Goal: Task Accomplishment & Management: Complete application form

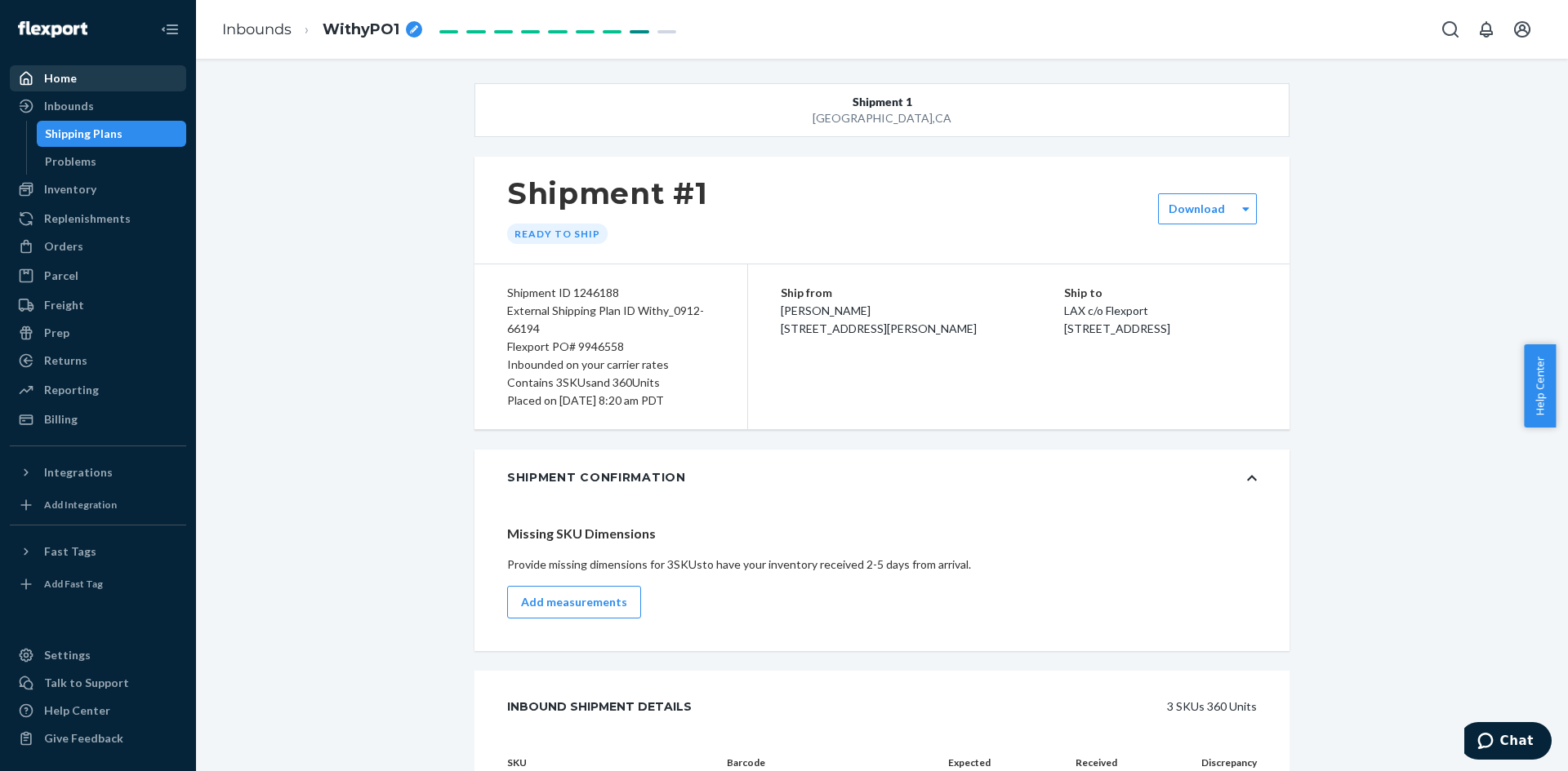
click at [52, 73] on div "Home" at bounding box center [60, 78] width 33 height 17
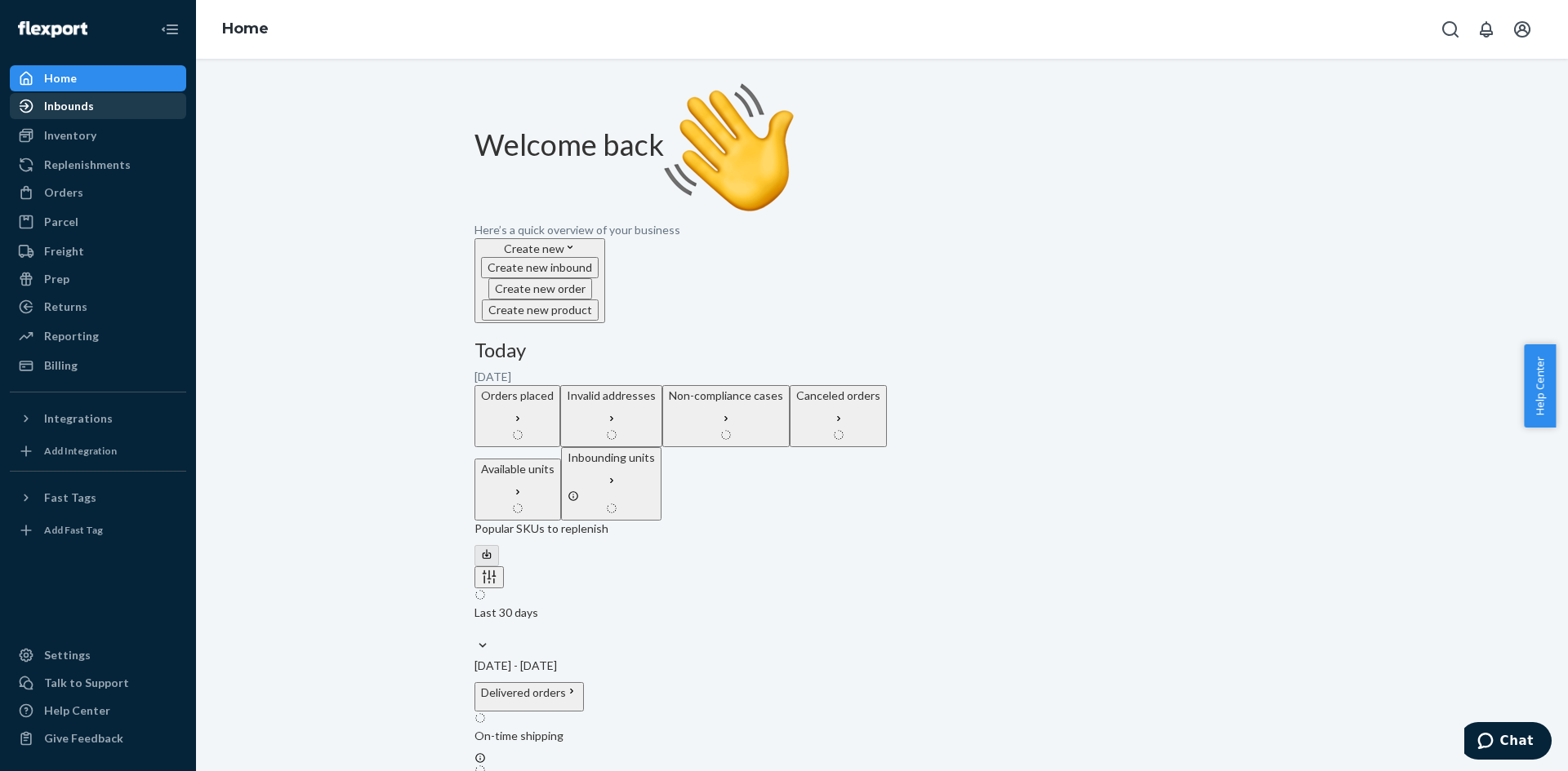
click at [58, 102] on div "Inbounds" at bounding box center [69, 106] width 50 height 17
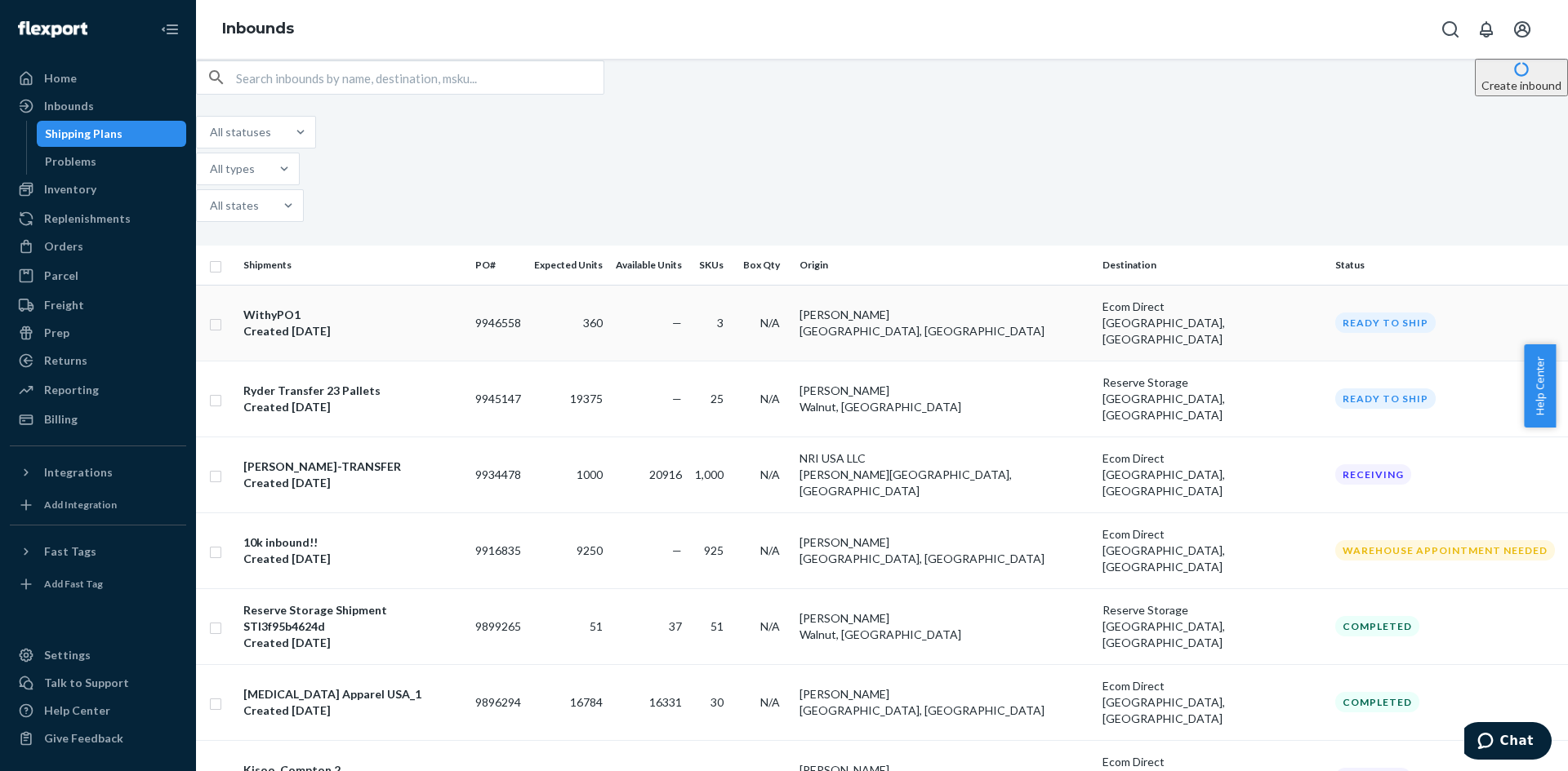
click at [431, 307] on div "WithyPO1 Created [DATE]" at bounding box center [353, 323] width 219 height 33
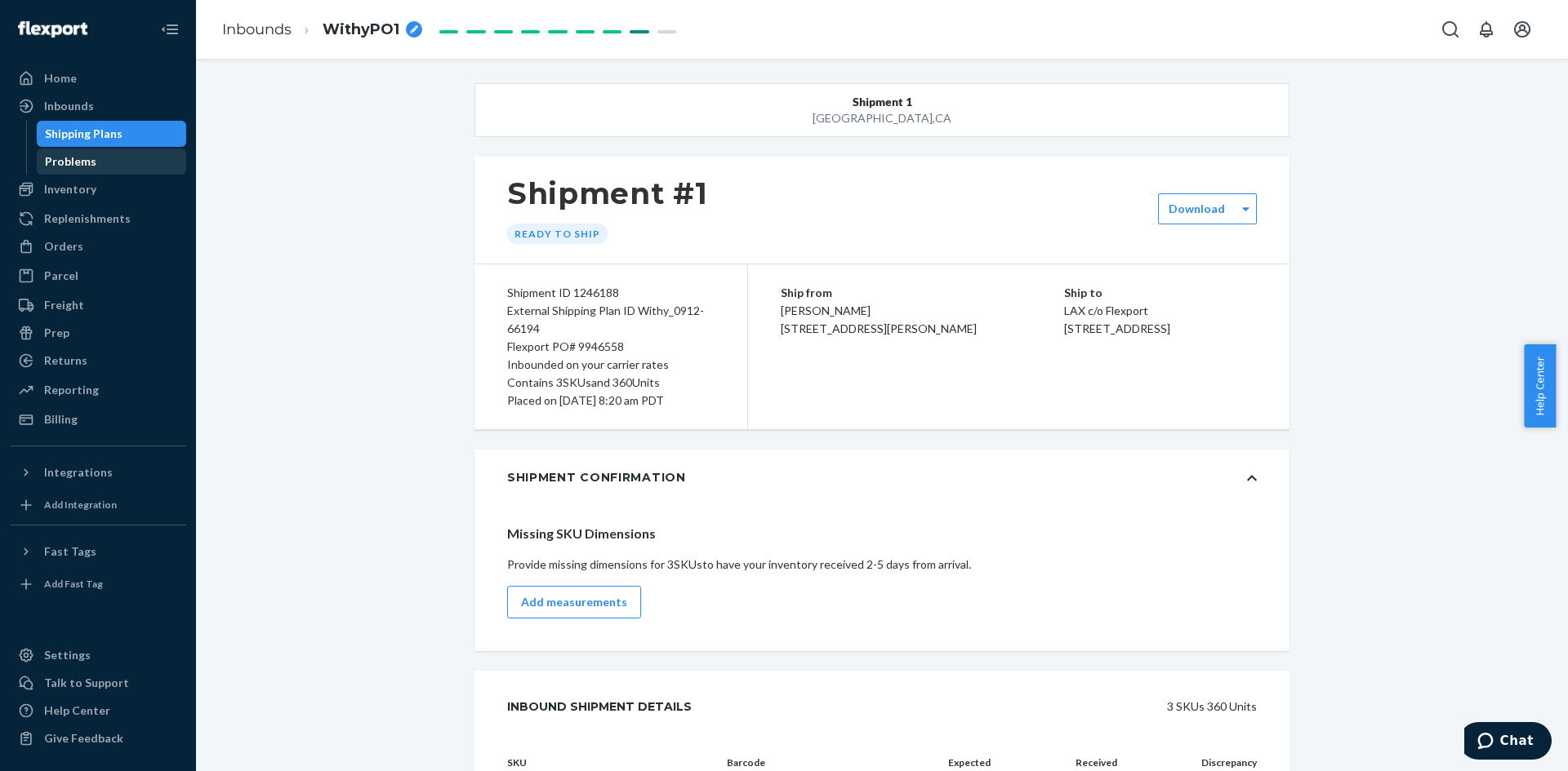
click at [60, 157] on div "Problems" at bounding box center [71, 162] width 52 height 17
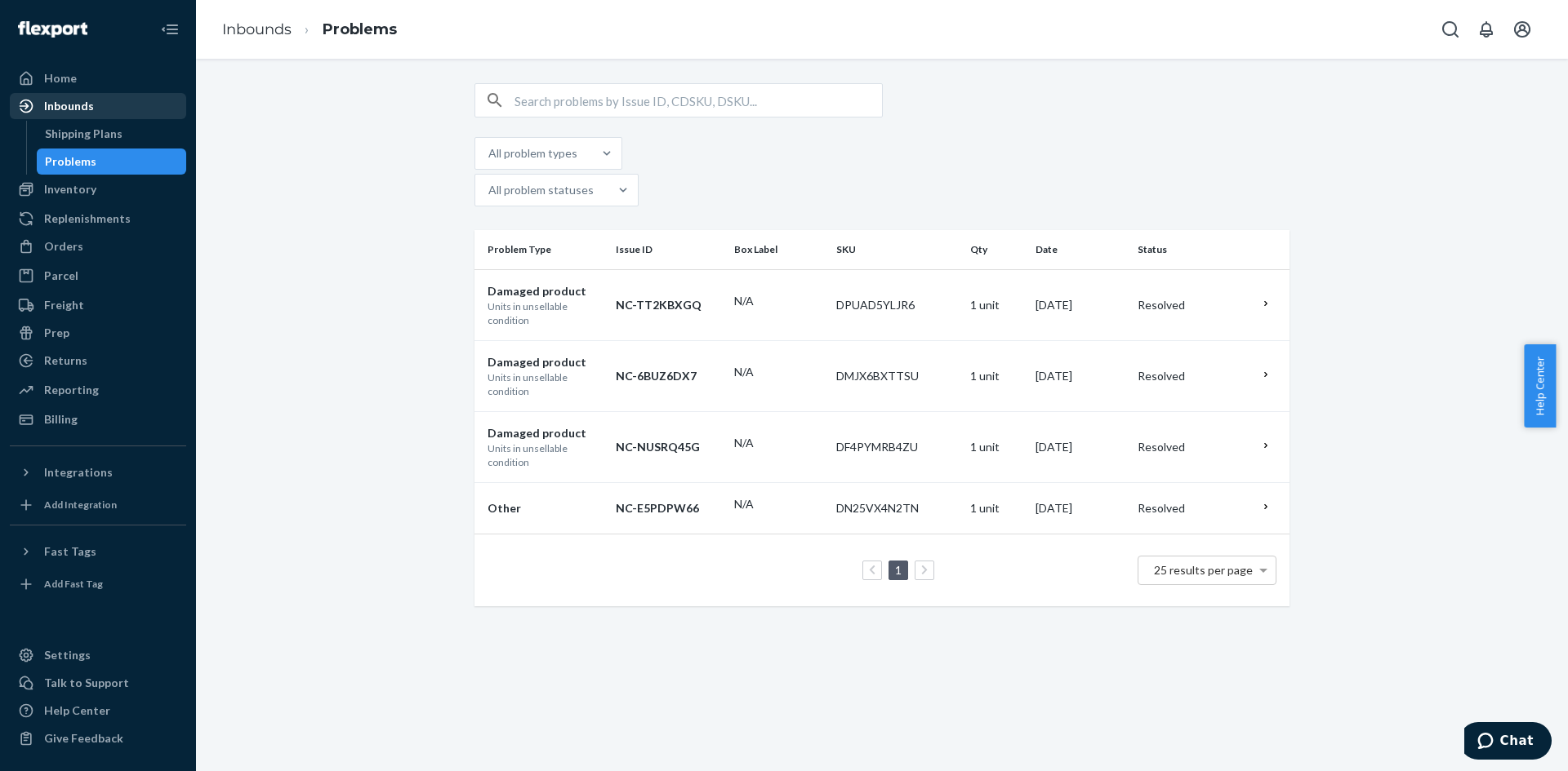
click at [60, 109] on div "Inbounds" at bounding box center [69, 106] width 50 height 17
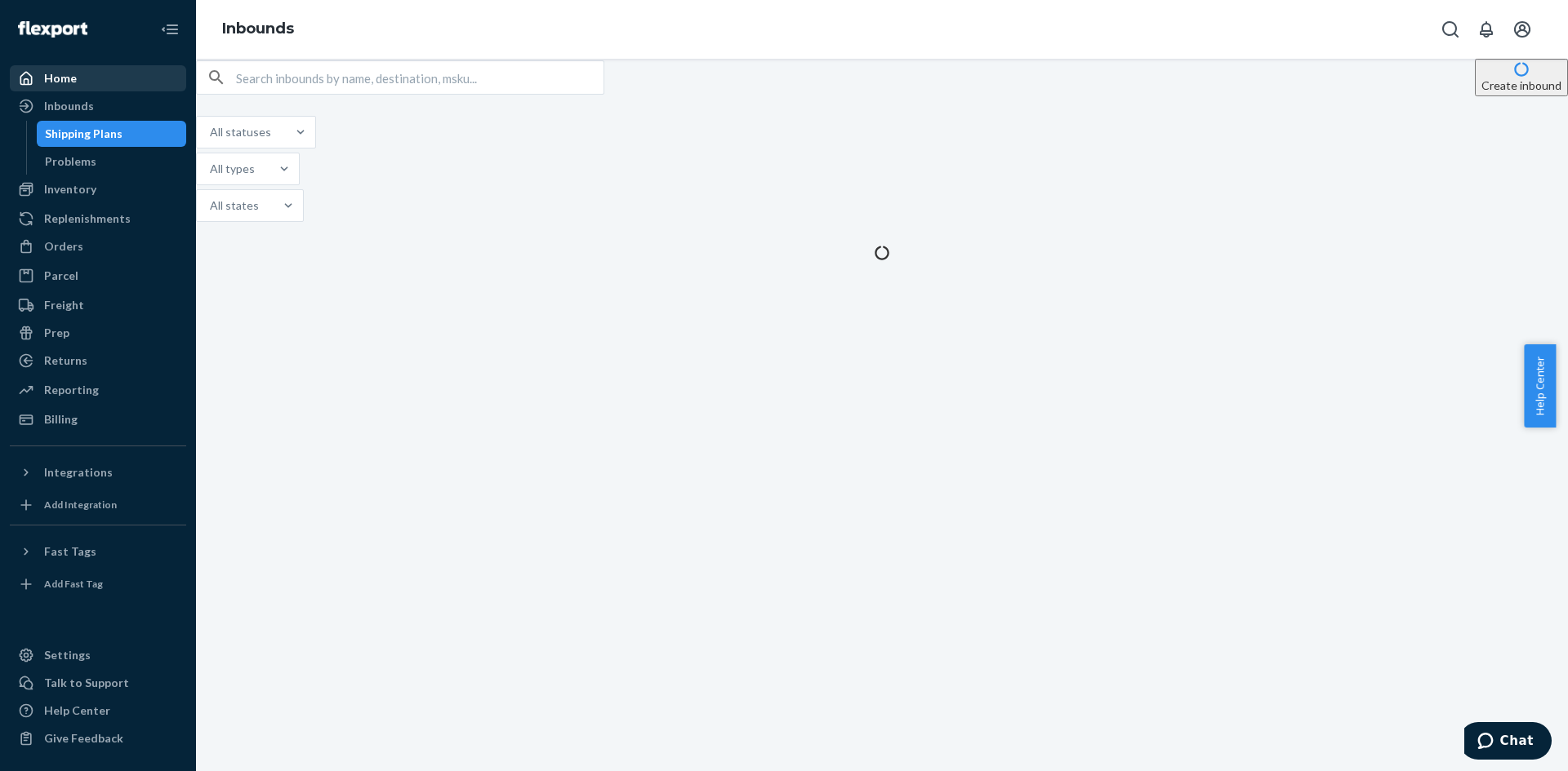
click at [61, 78] on div "Home" at bounding box center [60, 78] width 33 height 17
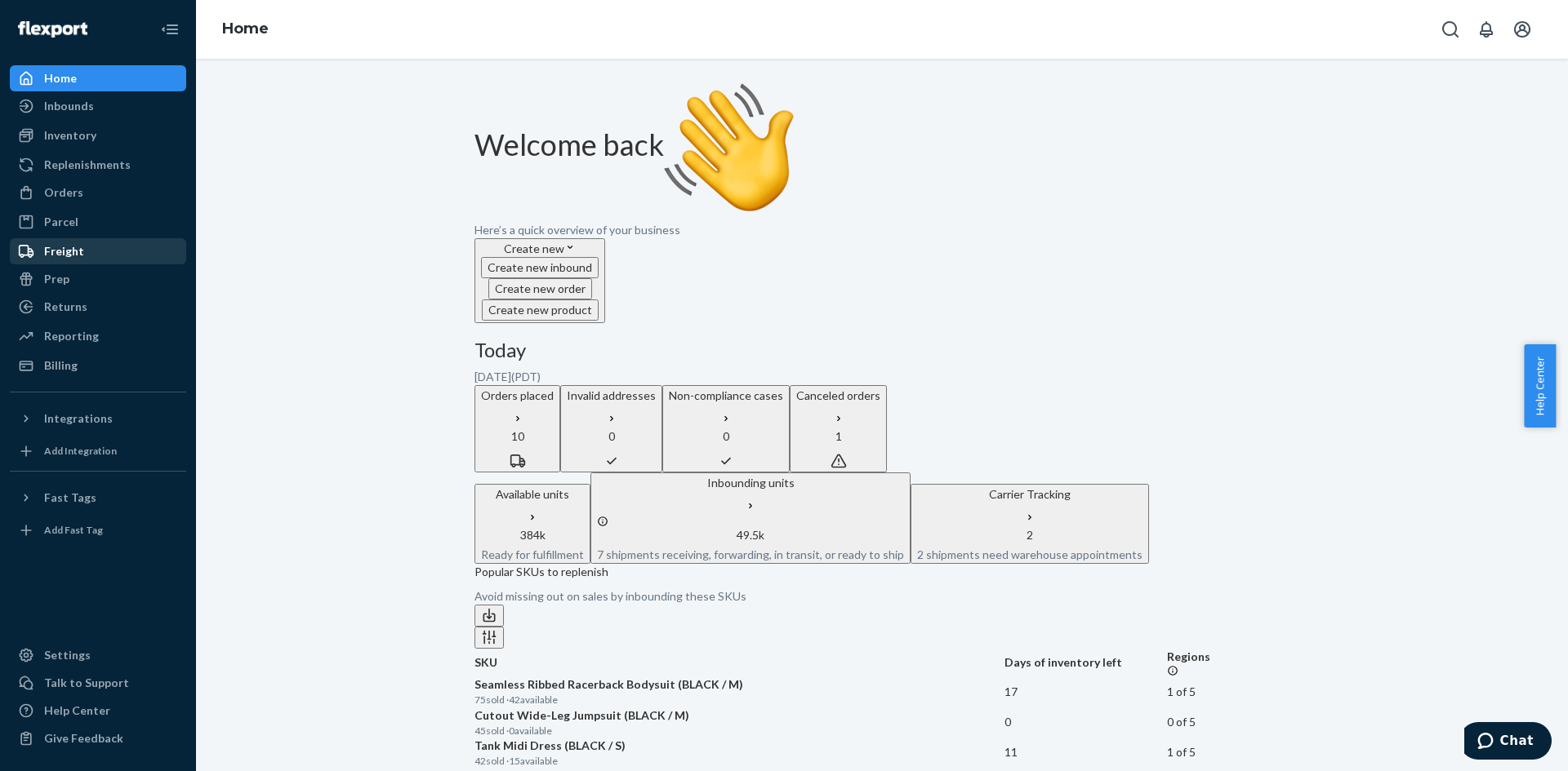
click at [58, 252] on div "Freight" at bounding box center [64, 252] width 40 height 17
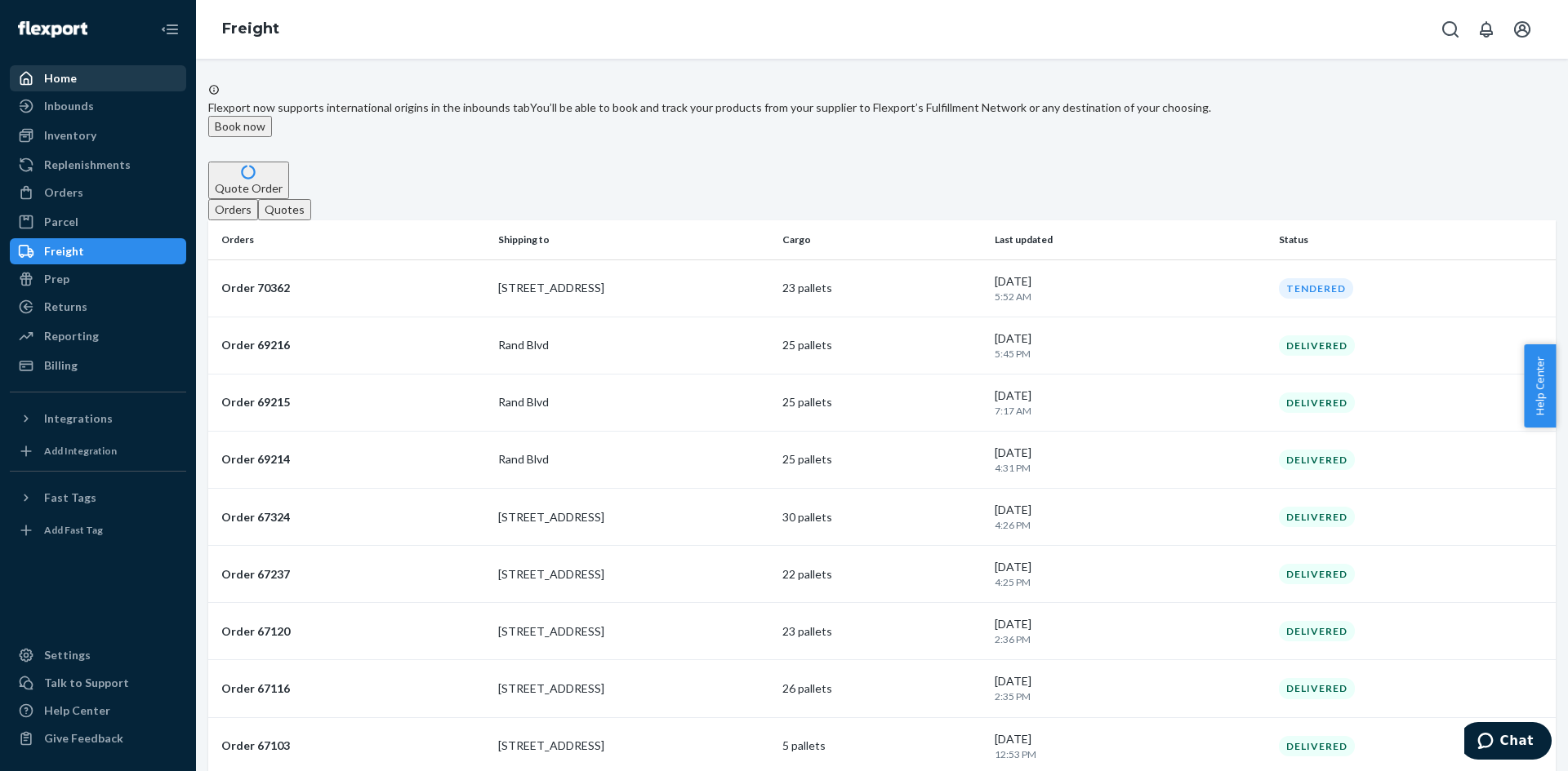
click at [63, 77] on div "Home" at bounding box center [60, 78] width 33 height 17
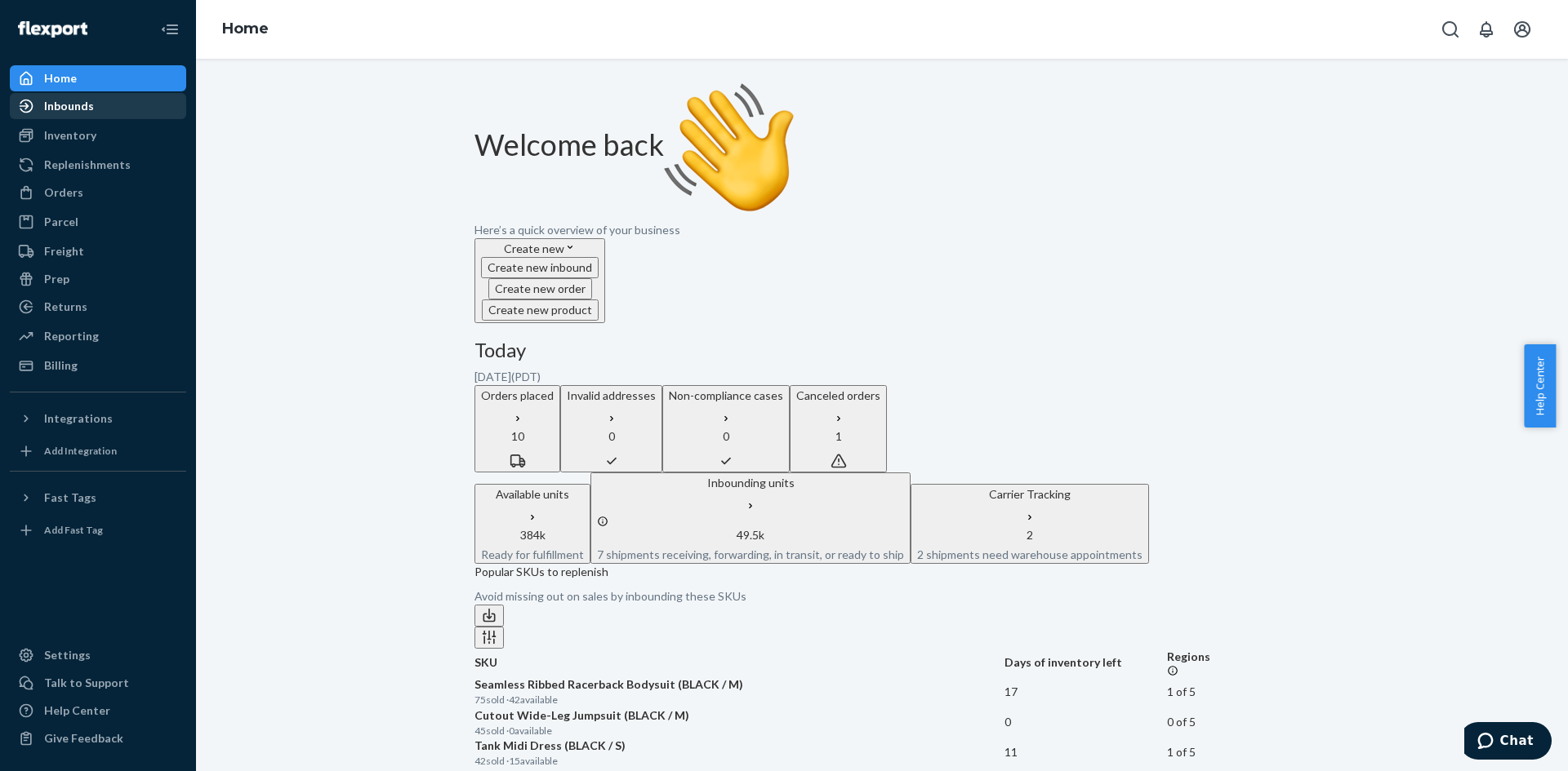
click at [63, 108] on div "Inbounds" at bounding box center [69, 106] width 50 height 17
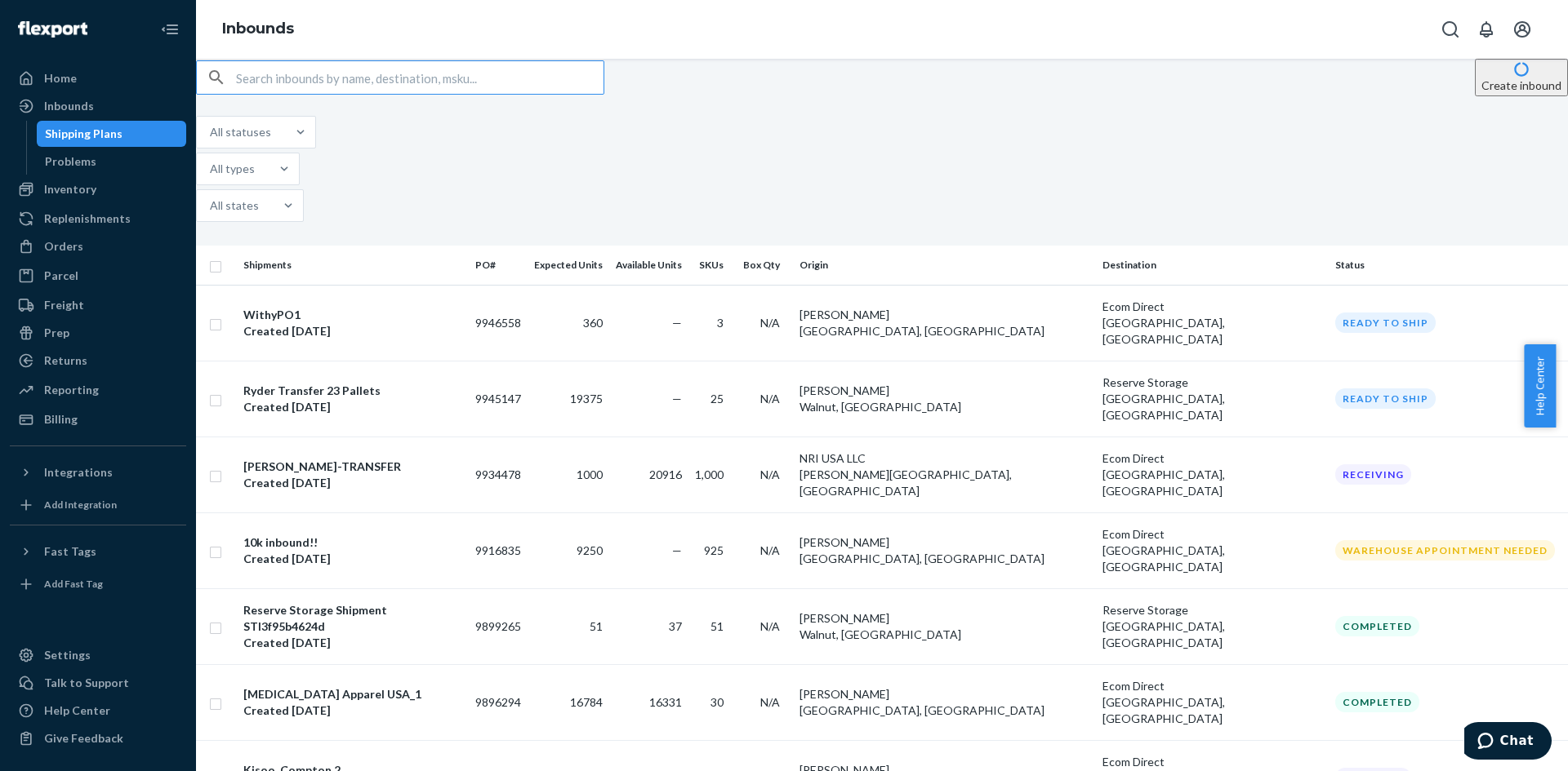
click at [1475, 96] on button "Create inbound" at bounding box center [1522, 77] width 94 height 38
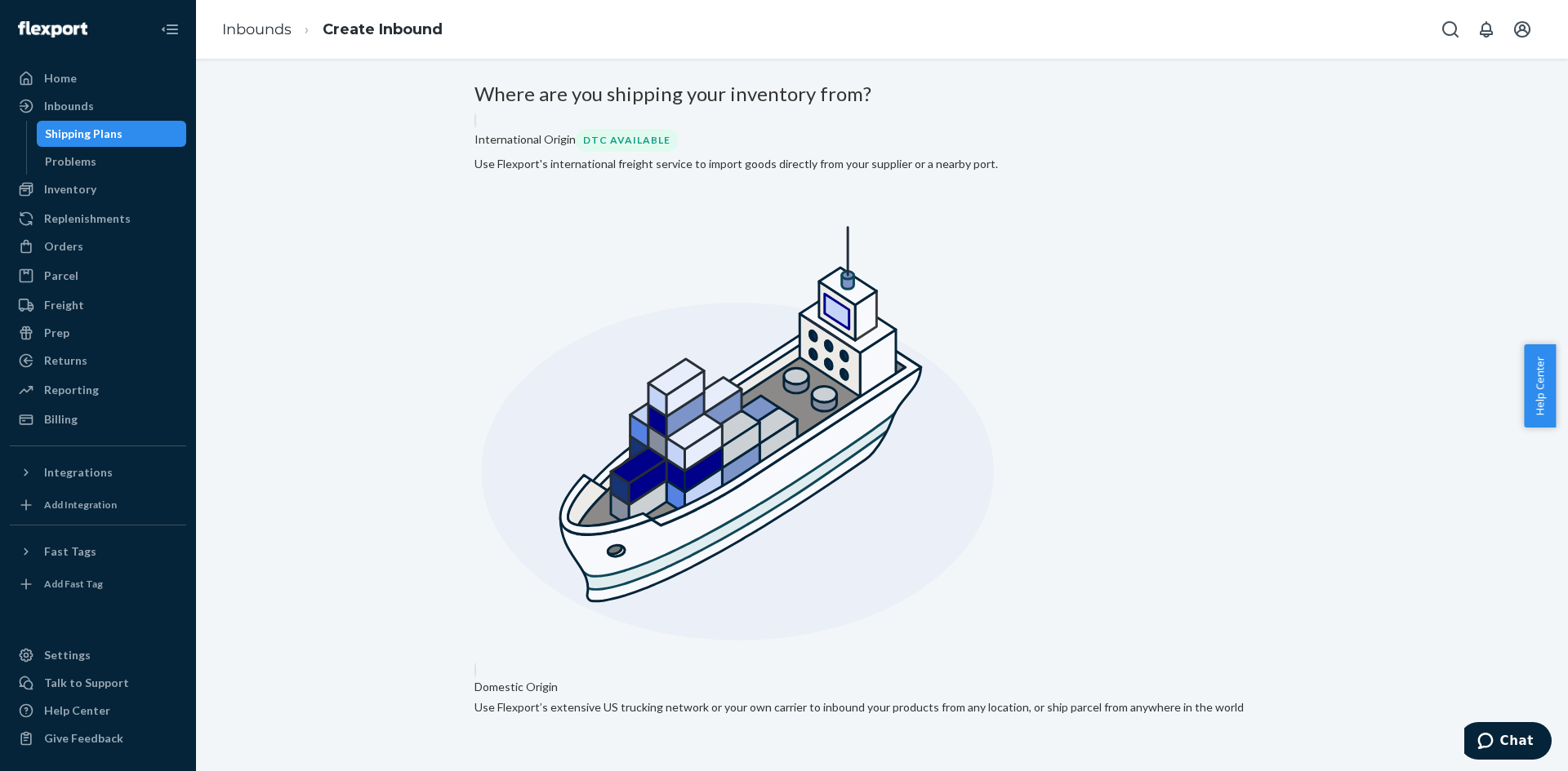
click at [485, 663] on input "Domestic Origin Use Flexport’s extensive US trucking network or your own carrie…" at bounding box center [479, 668] width 11 height 11
radio input "true"
type input "j"
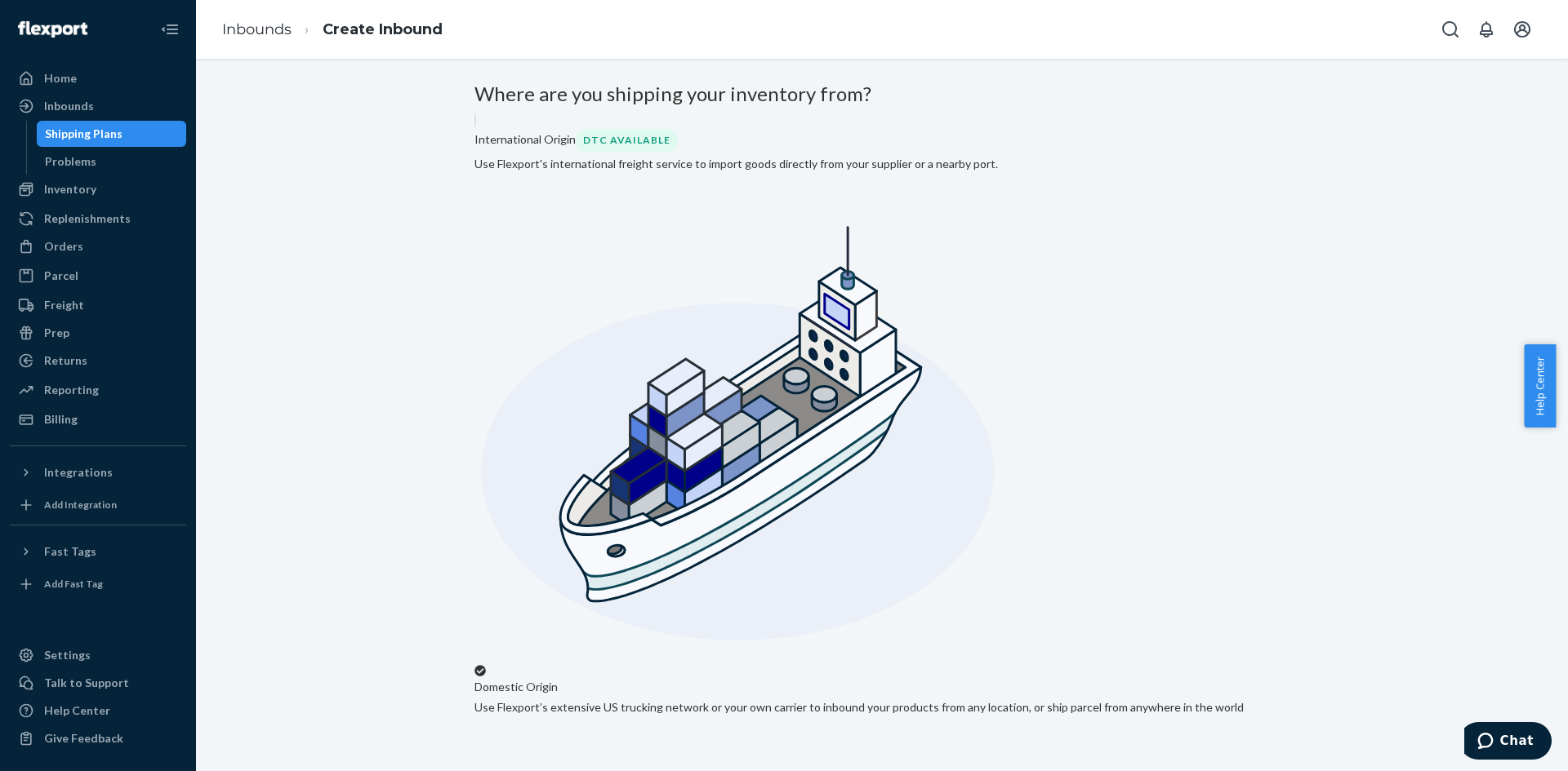
type input "[PERSON_NAME]"
type input "[STREET_ADDRESS]"
type input "[PERSON_NAME]"
type input "CA"
type input "90058"
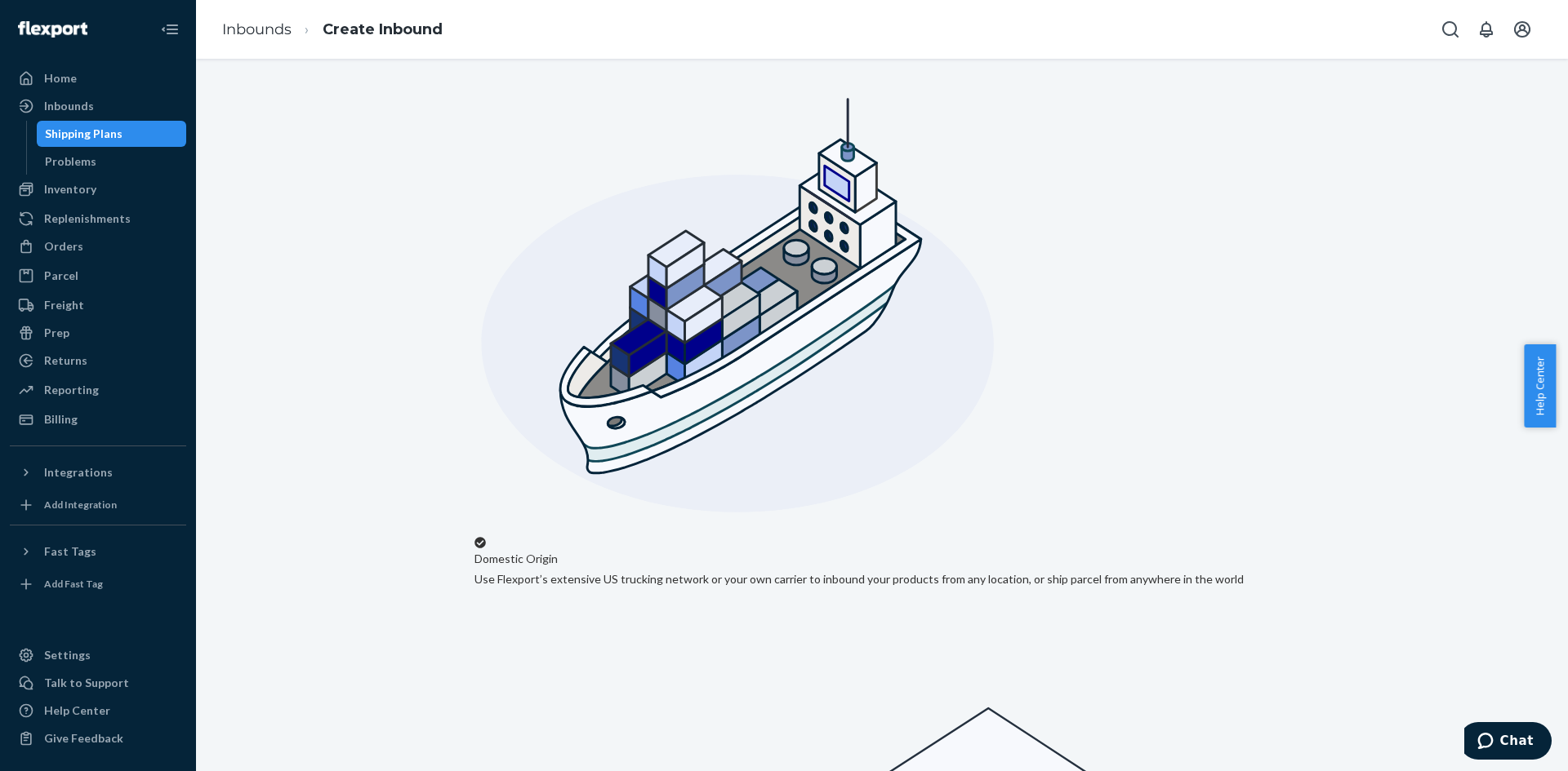
scroll to position [134, 0]
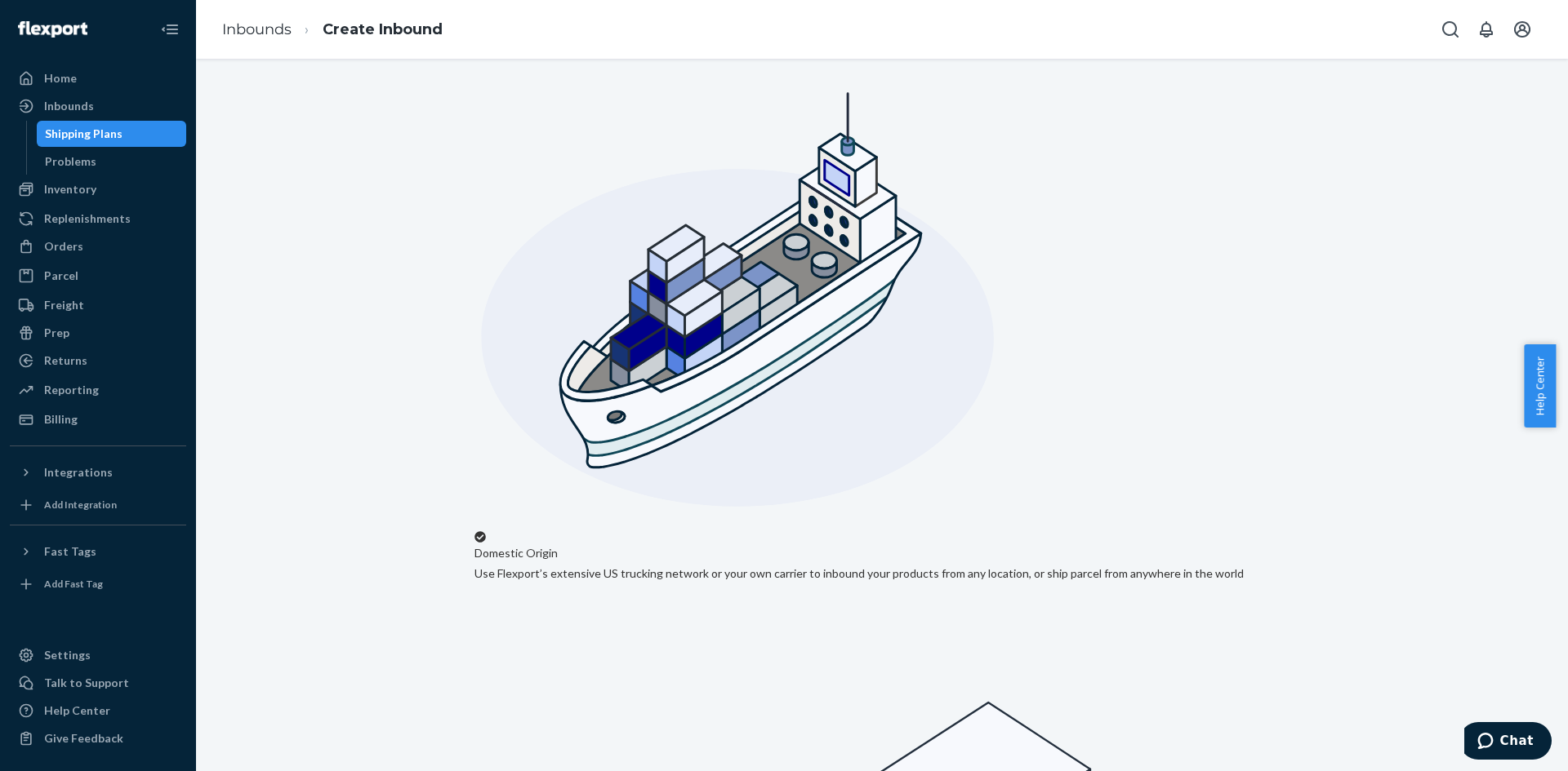
type input "WithyPO25112"
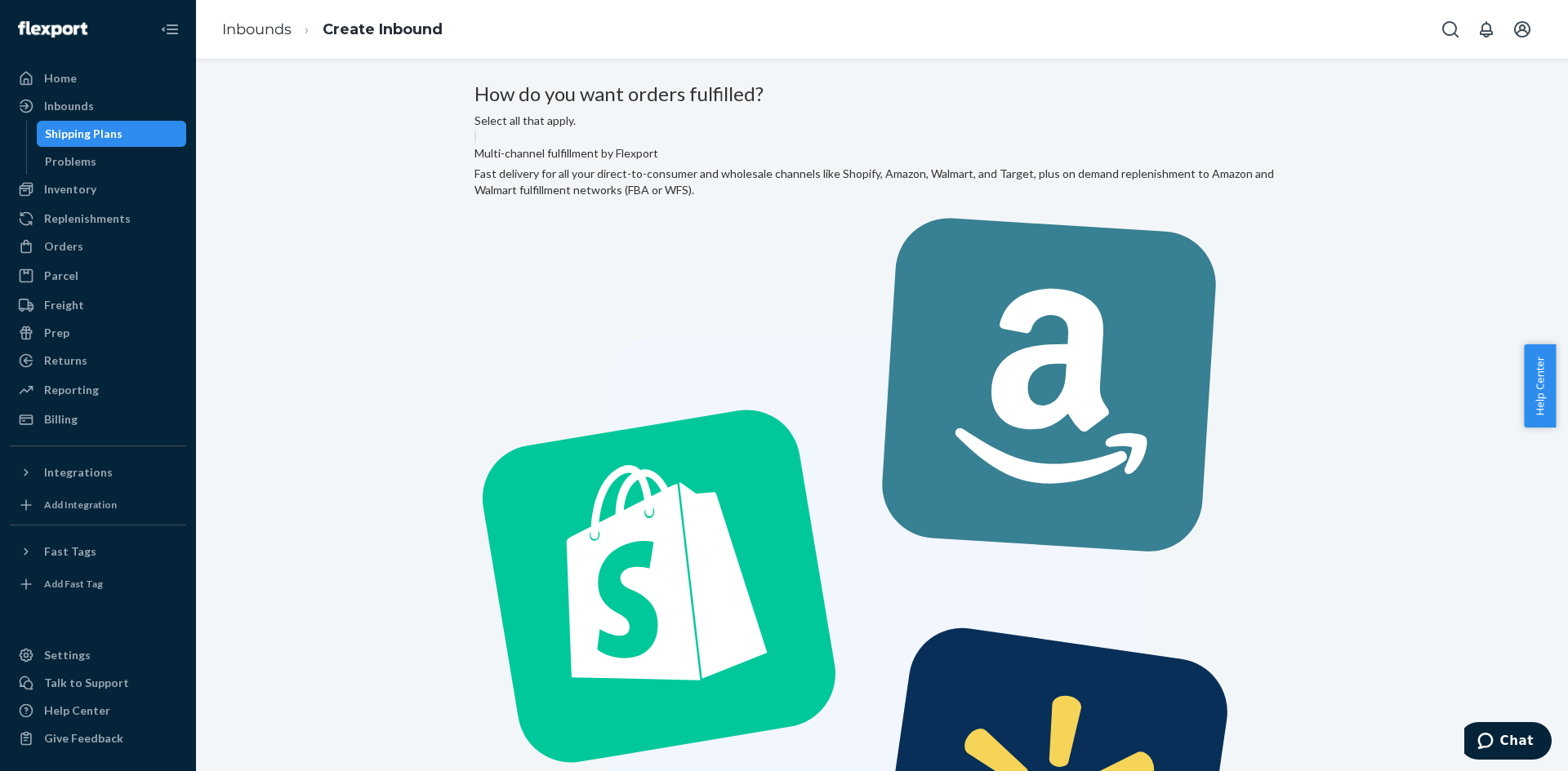
click at [699, 244] on label "Multi-channel fulfillment by Flexport Fast delivery for all your direct-to-cons…" at bounding box center [882, 573] width 815 height 888
click at [485, 139] on input "Multi-channel fulfillment by Flexport Fast delivery for all your direct-to-cons…" at bounding box center [479, 134] width 11 height 11
radio input "true"
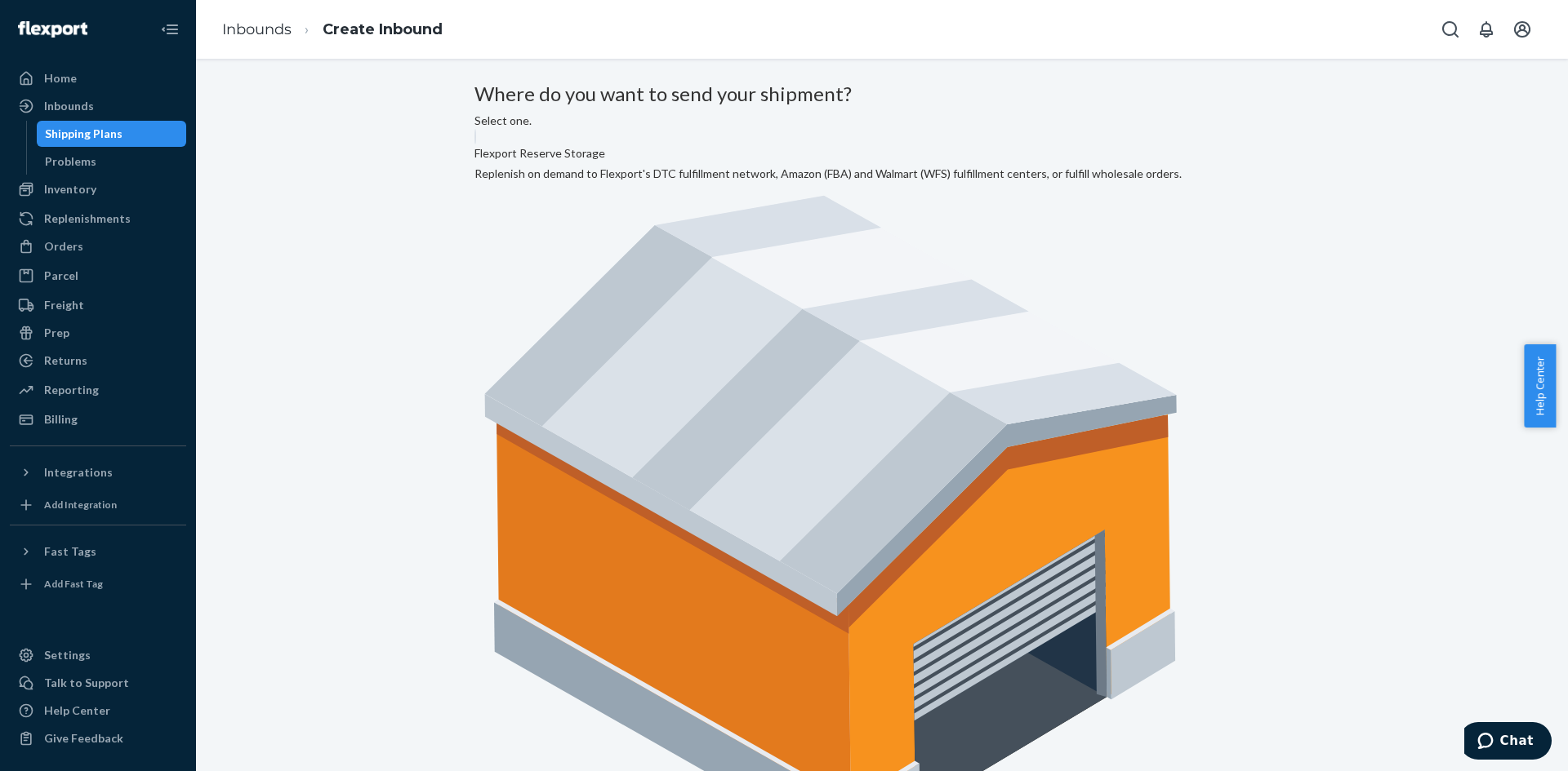
radio input "true"
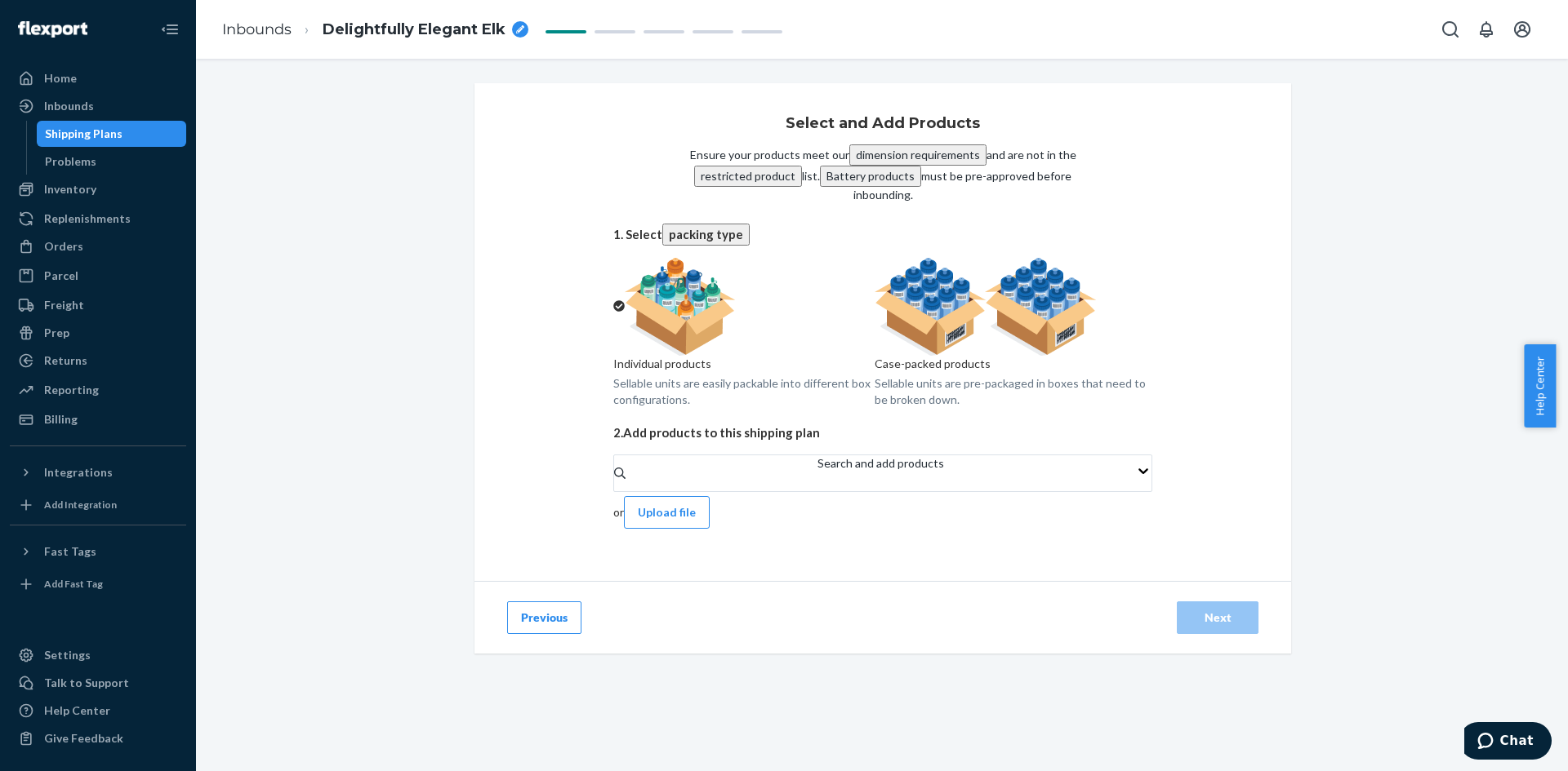
click at [962, 369] on div "Case-packed products Sellable units are pre-packaged in boxes that need to be b…" at bounding box center [1014, 381] width 278 height 53
click at [885, 269] on input "Case-packed products Sellable units are pre-packaged in boxes that need to be b…" at bounding box center [880, 263] width 11 height 11
radio input "true"
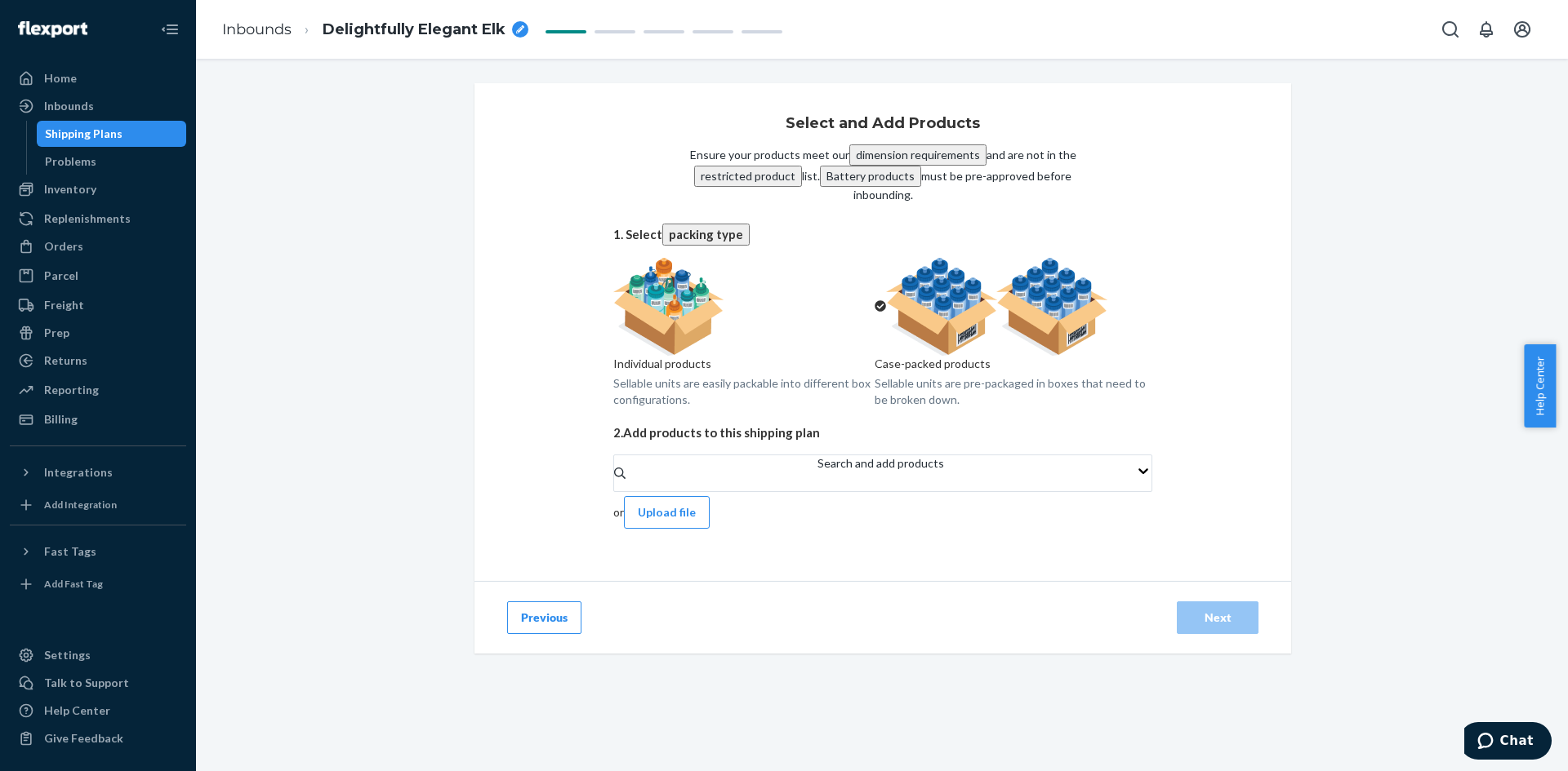
radio input "false"
click at [710, 501] on button "Upload file" at bounding box center [666, 512] width 86 height 33
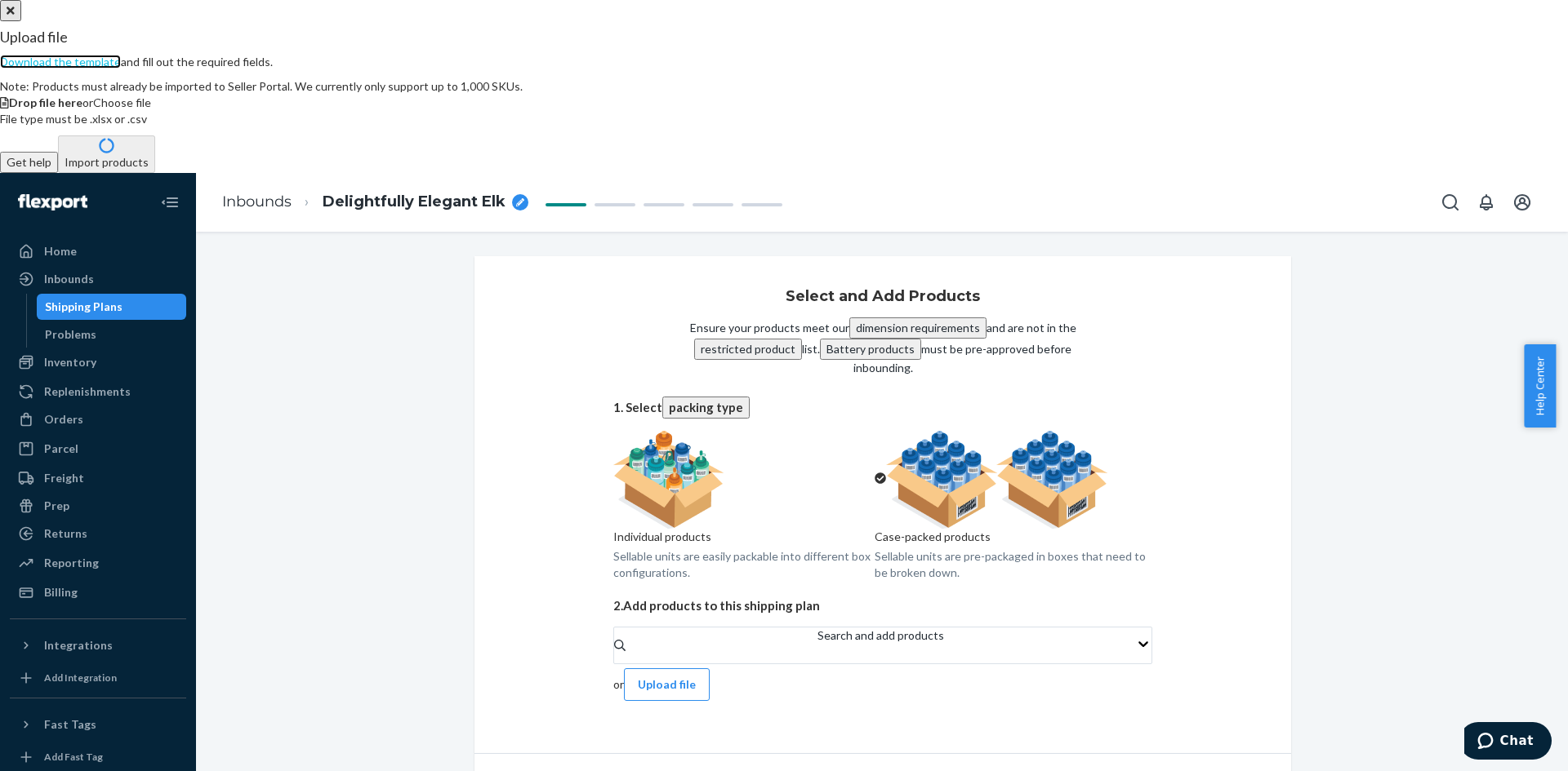
click at [121, 68] on link "Download the template" at bounding box center [60, 62] width 121 height 14
click at [15, 17] on icon "Close" at bounding box center [11, 11] width 8 height 12
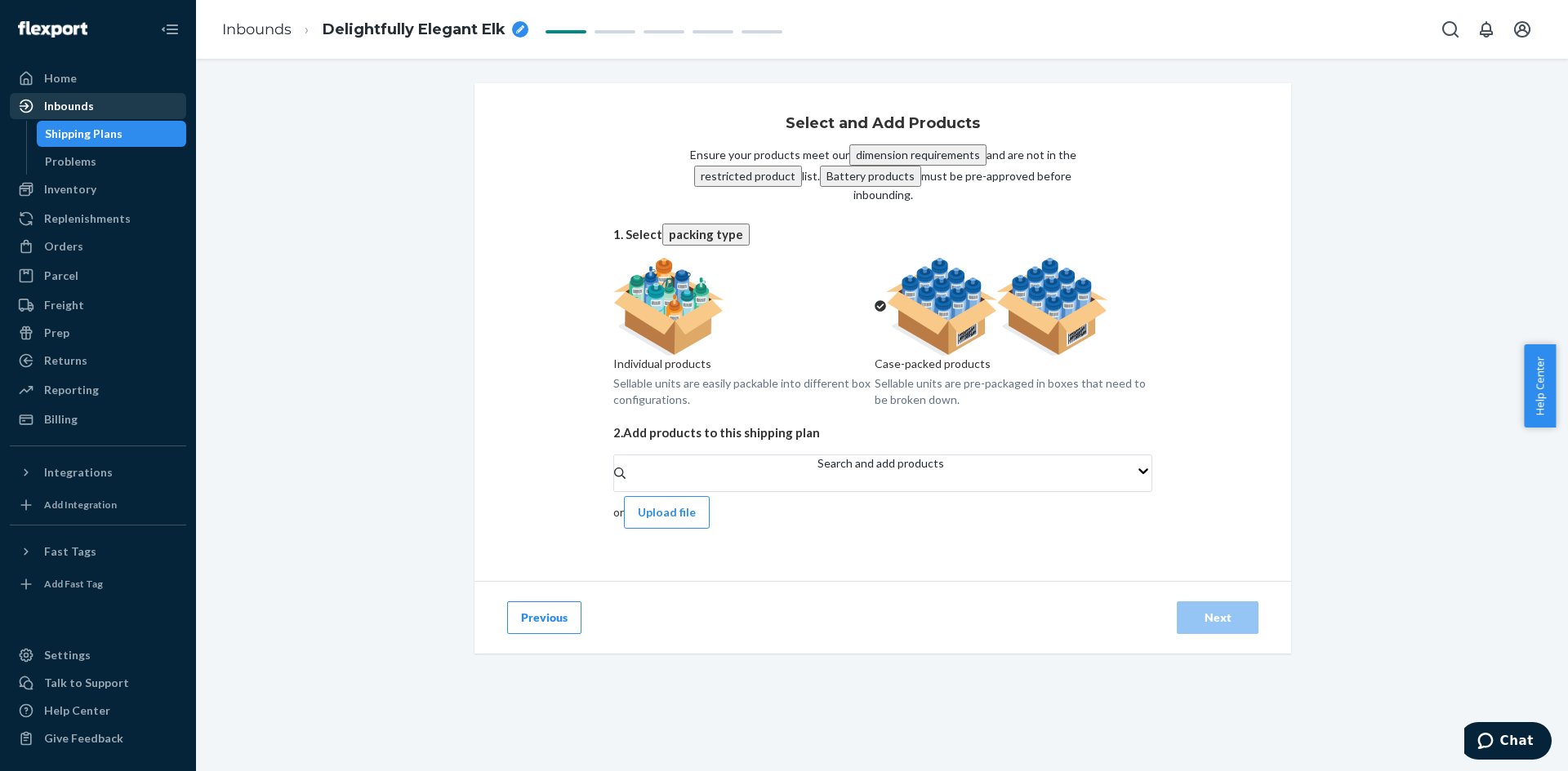
click at [75, 108] on div "Inbounds" at bounding box center [69, 106] width 50 height 17
